Goal: Find specific page/section: Find specific page/section

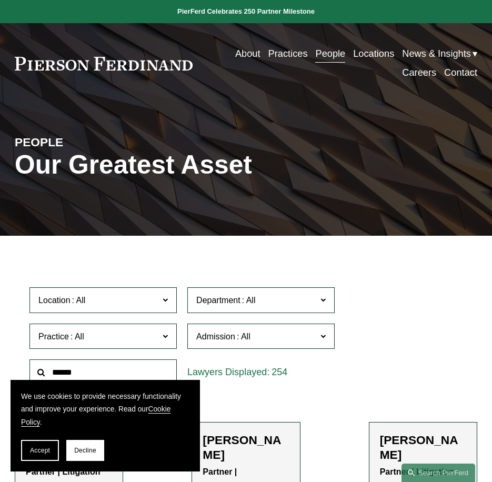
click at [322, 301] on span at bounding box center [323, 300] width 5 height 14
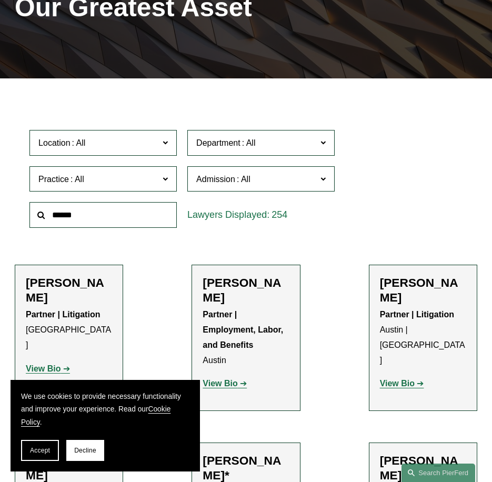
scroll to position [158, 0]
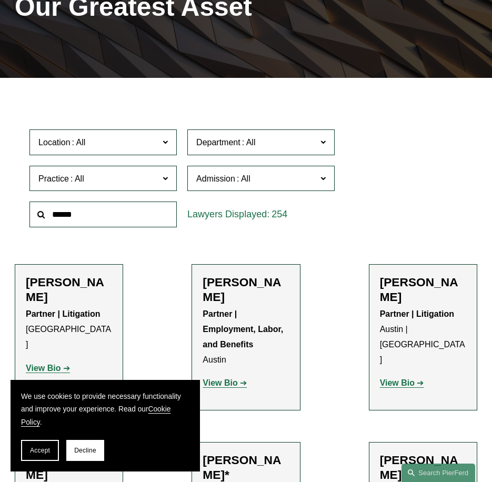
click at [0, 0] on link "Litigation" at bounding box center [0, 0] width 0 height 0
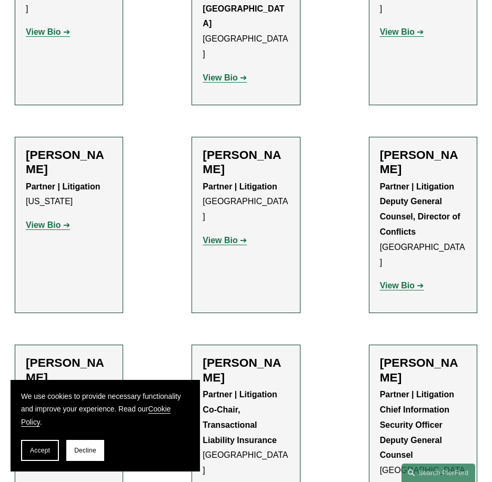
scroll to position [6107, 0]
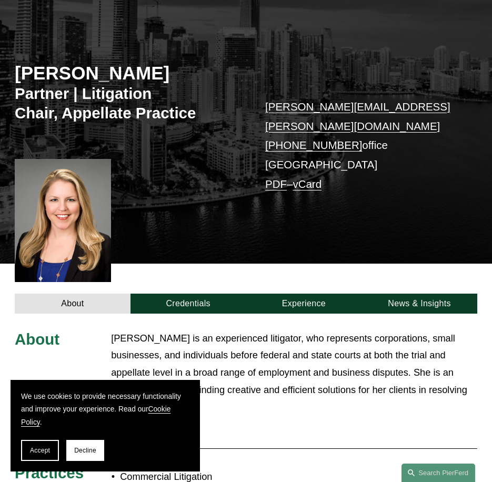
scroll to position [53, 0]
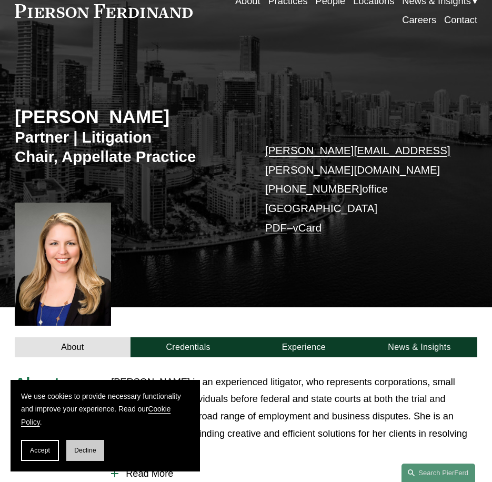
click at [92, 454] on button "Decline" at bounding box center [85, 450] width 38 height 21
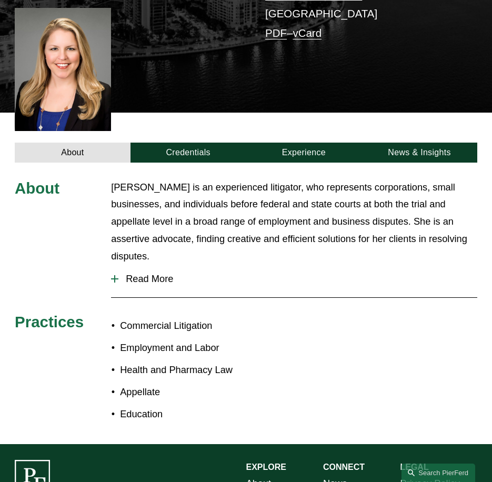
scroll to position [316, 0]
